Goal: Information Seeking & Learning: Understand process/instructions

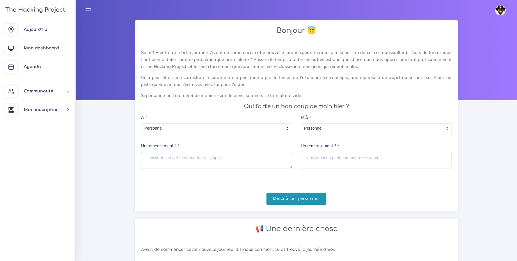
click at [293, 199] on input "Merci à ces personnes" at bounding box center [296, 199] width 60 height 12
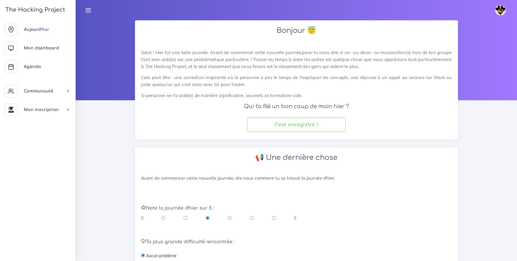
click at [272, 218] on input "radio" at bounding box center [274, 218] width 4 height 6
radio input "true"
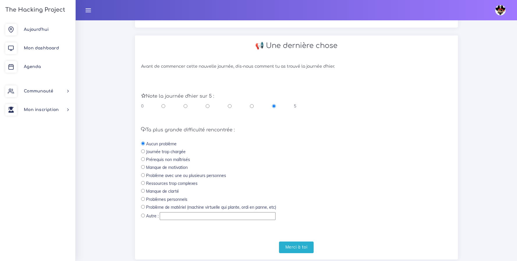
scroll to position [124, 0]
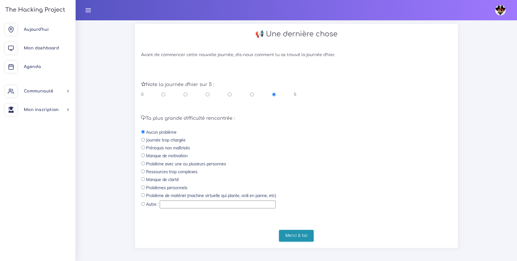
click at [302, 233] on input "Merci à toi" at bounding box center [296, 236] width 35 height 12
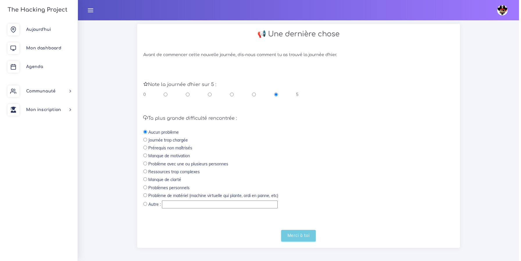
scroll to position [0, 0]
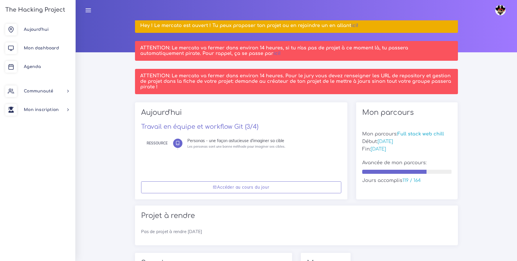
scroll to position [49, 0]
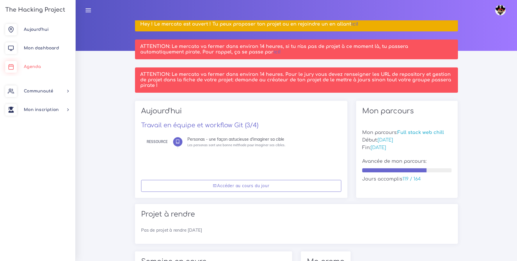
click at [35, 68] on span "Agenda" at bounding box center [32, 67] width 17 height 4
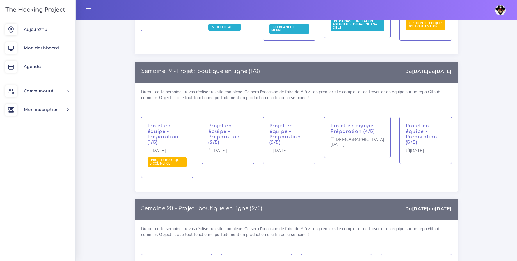
scroll to position [3629, 0]
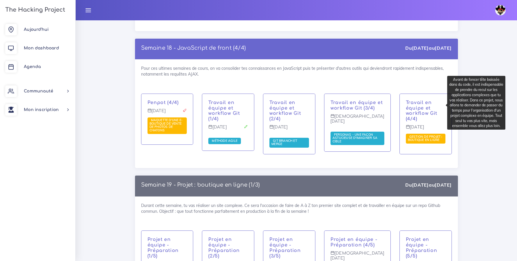
click at [419, 135] on span "Gestion de projet : boutique en ligne" at bounding box center [425, 139] width 35 height 8
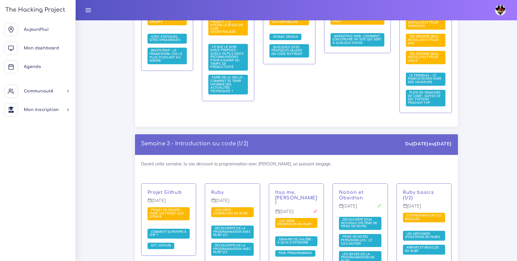
scroll to position [0, 0]
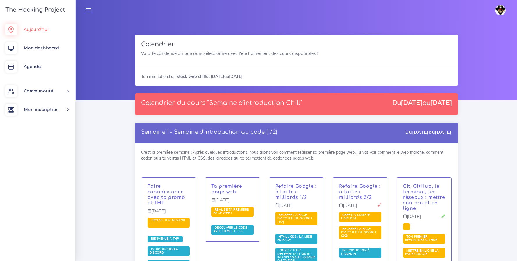
click at [49, 34] on link "Aujourd'hui" at bounding box center [37, 29] width 75 height 19
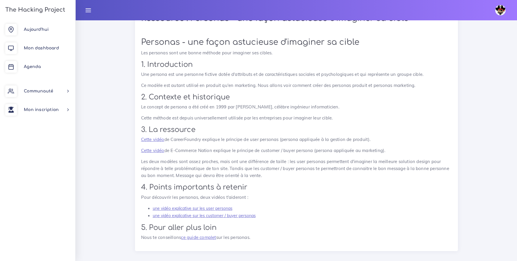
scroll to position [204, 0]
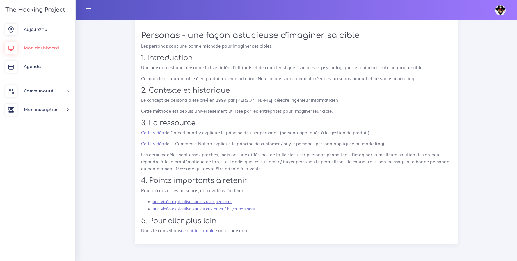
click at [42, 49] on span "Mon dashboard" at bounding box center [41, 48] width 35 height 4
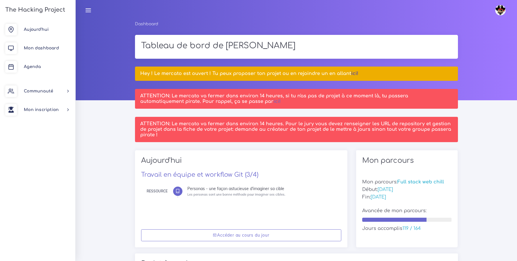
click at [354, 73] on link "ici!" at bounding box center [354, 73] width 7 height 5
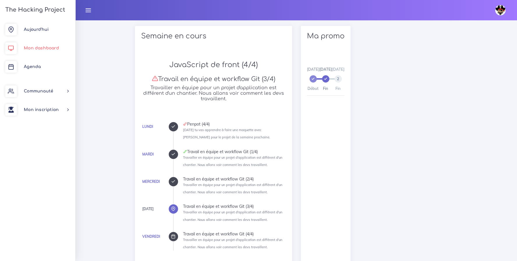
scroll to position [276, 0]
click at [40, 34] on link "Aujourd'hui" at bounding box center [37, 29] width 75 height 19
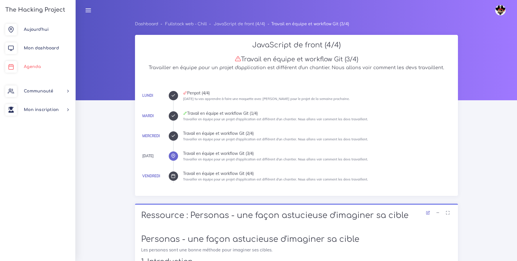
click at [31, 69] on link "Agenda" at bounding box center [37, 67] width 75 height 19
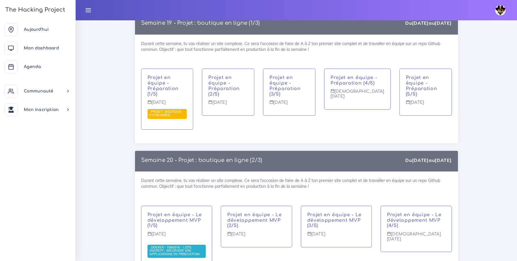
scroll to position [3682, 0]
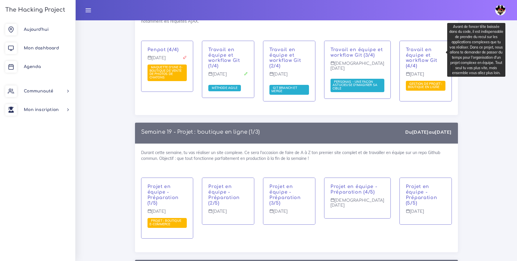
click at [417, 82] on span "Gestion de projet : boutique en ligne" at bounding box center [425, 86] width 35 height 8
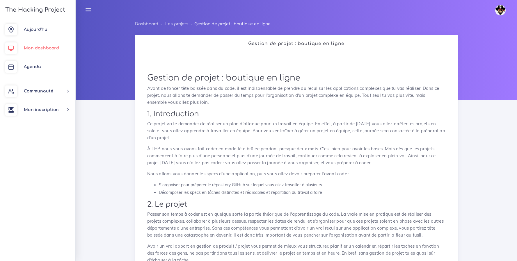
click at [35, 48] on span "Mon dashboard" at bounding box center [41, 48] width 35 height 4
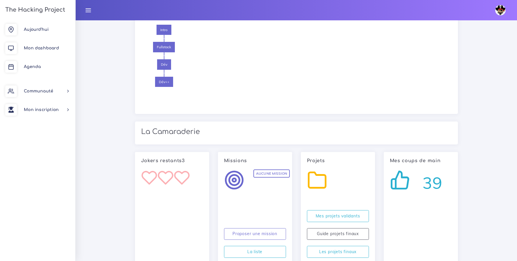
scroll to position [590, 0]
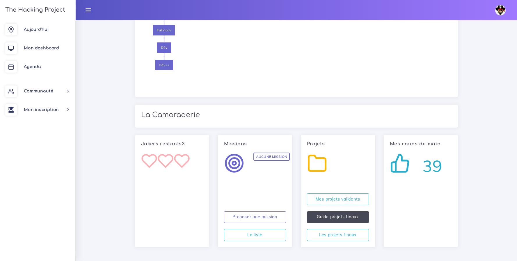
click at [364, 215] on link "Guide projets finaux" at bounding box center [338, 217] width 62 height 12
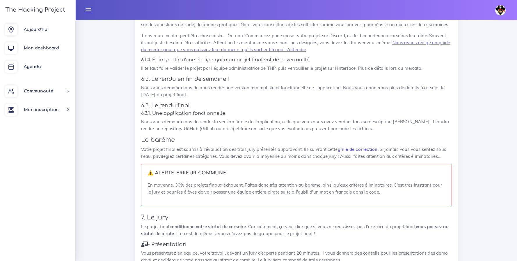
scroll to position [636, 0]
click at [361, 149] on link "grille de correction" at bounding box center [357, 149] width 40 height 6
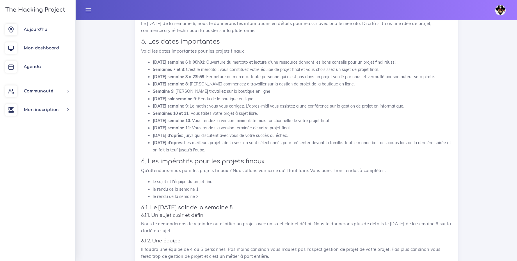
scroll to position [364, 0]
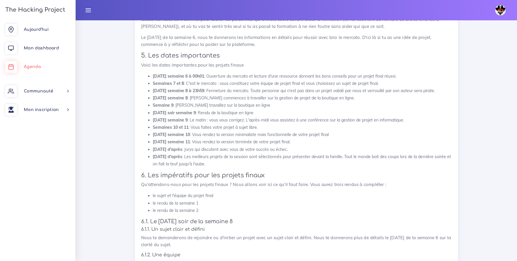
click at [46, 61] on link "Agenda" at bounding box center [37, 67] width 75 height 19
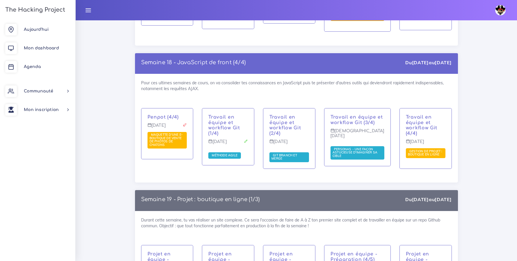
scroll to position [3618, 0]
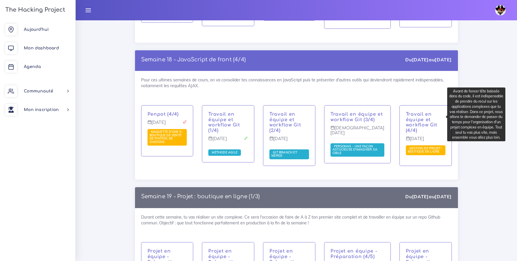
click at [427, 145] on span "Gestion de projet : boutique en ligne" at bounding box center [425, 150] width 40 height 10
click at [426, 146] on span "Gestion de projet : boutique en ligne" at bounding box center [425, 150] width 35 height 8
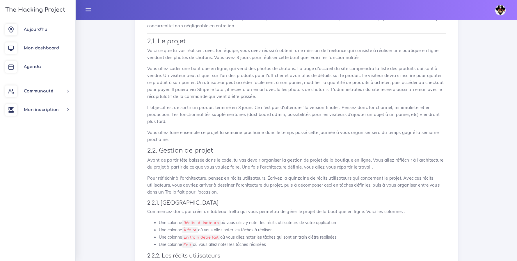
scroll to position [312, 0]
